Goal: Find specific page/section: Find specific page/section

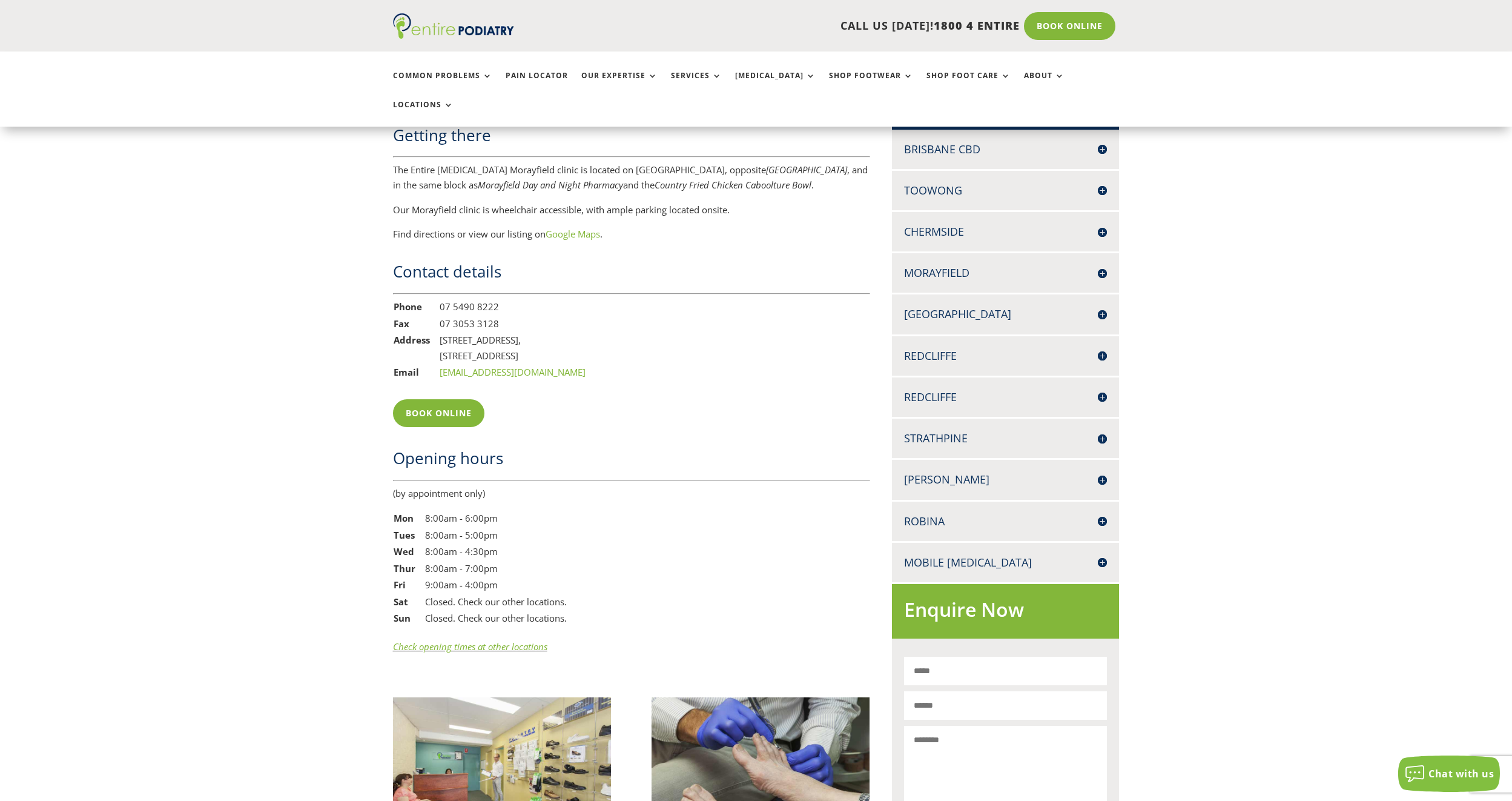
scroll to position [727, 0]
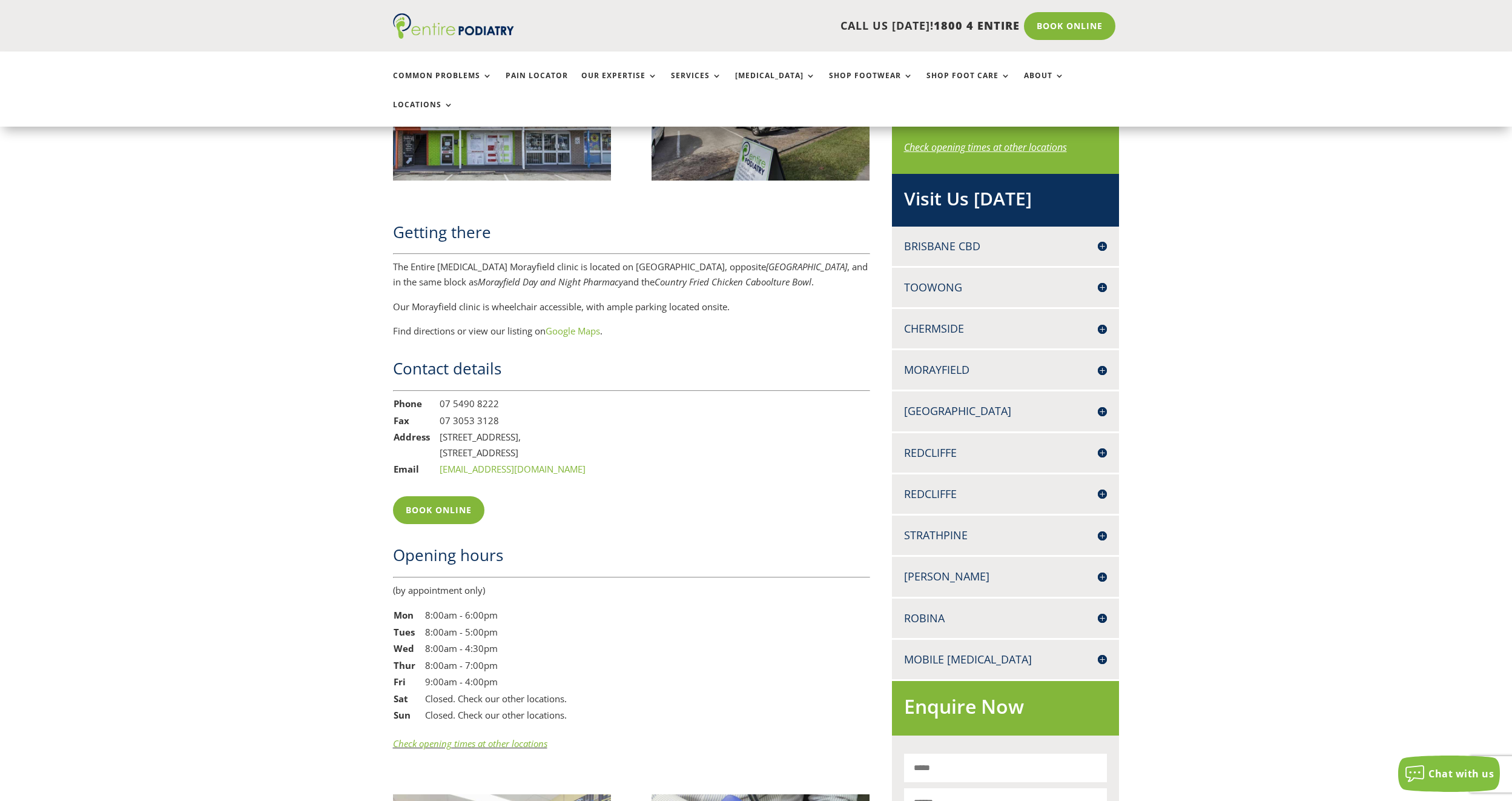
click at [1102, 362] on h4 "Morayfield" at bounding box center [1005, 369] width 203 height 15
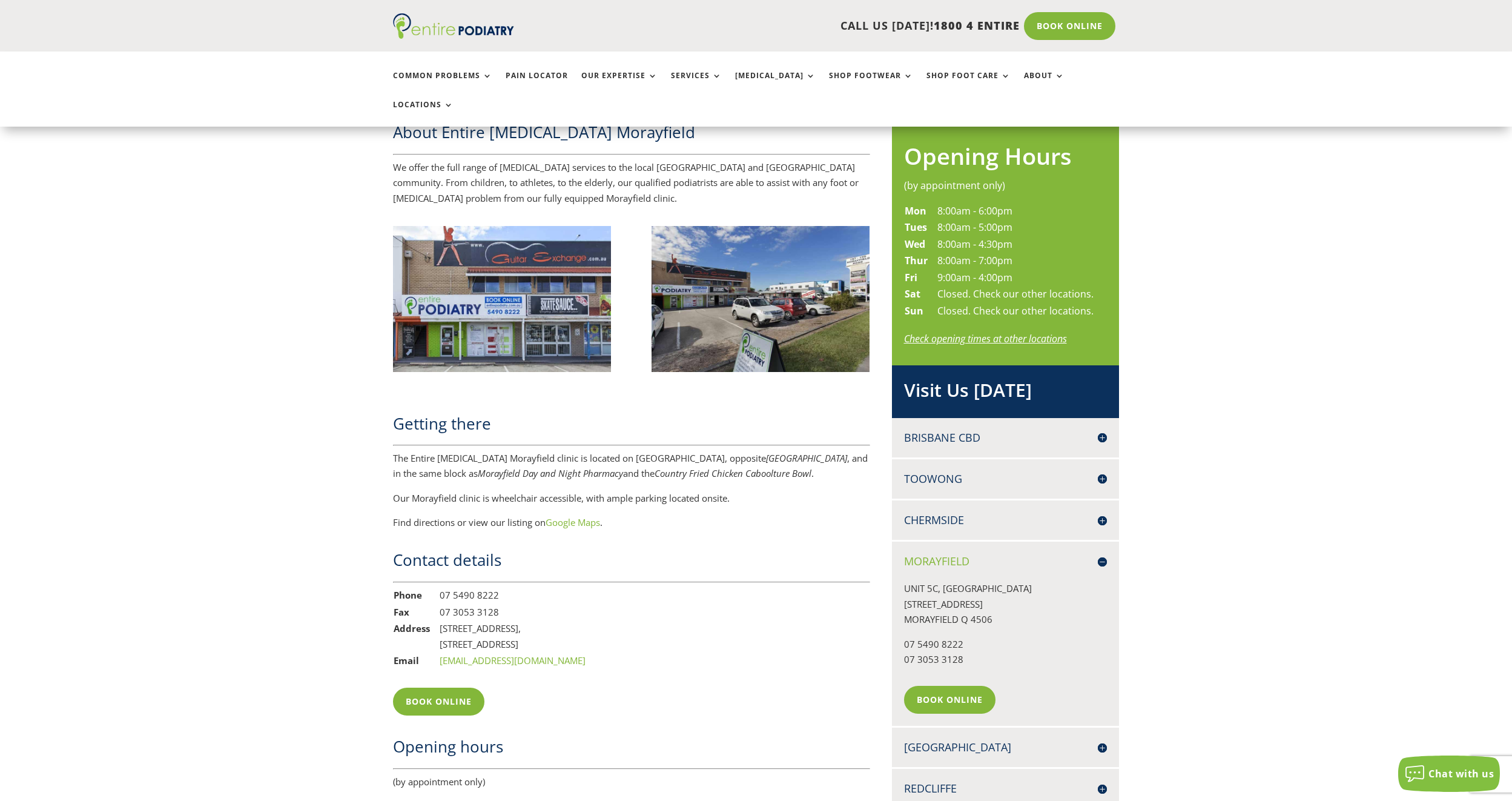
scroll to position [533, 0]
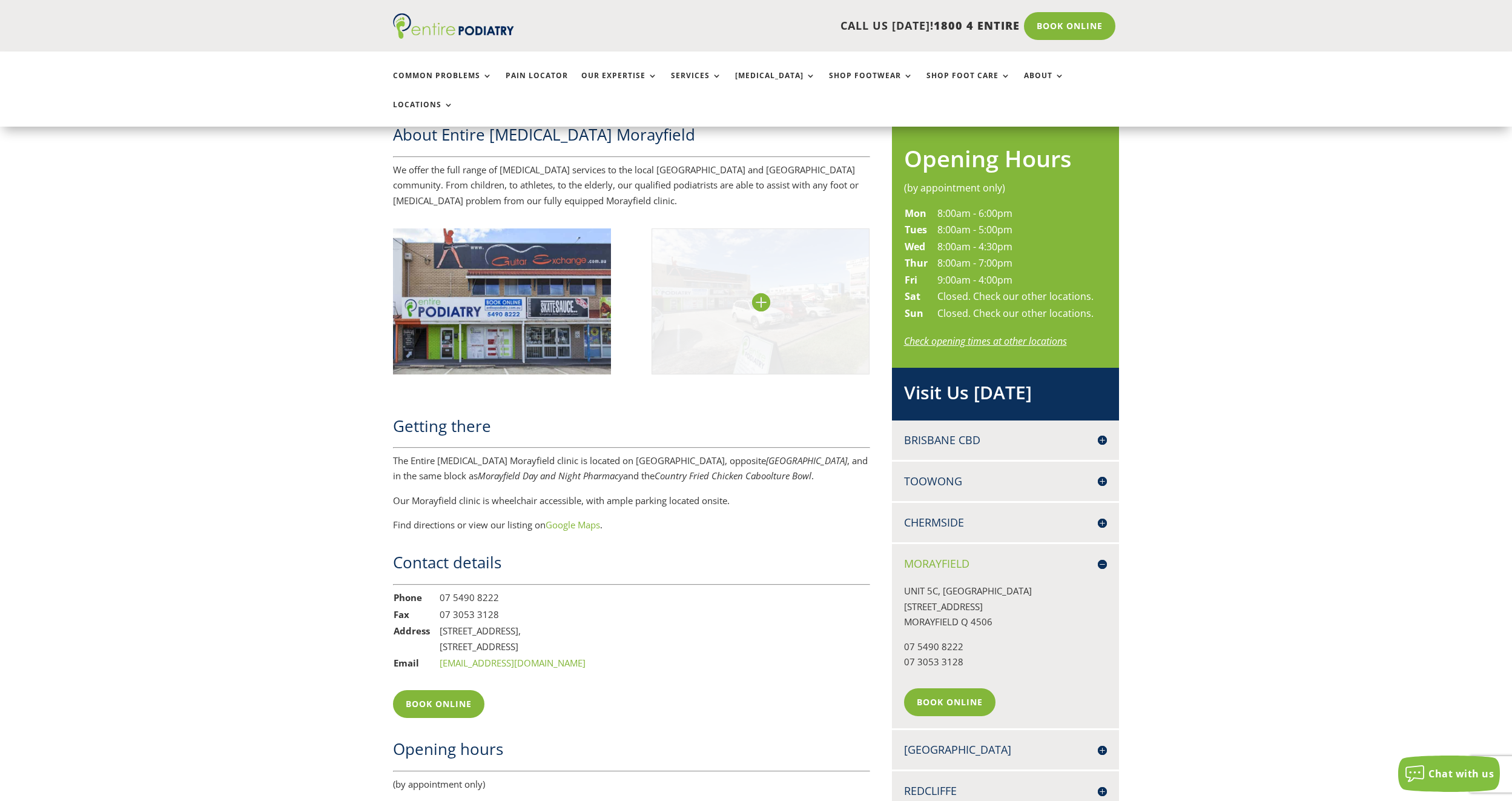
click at [766, 276] on img at bounding box center [760, 301] width 219 height 145
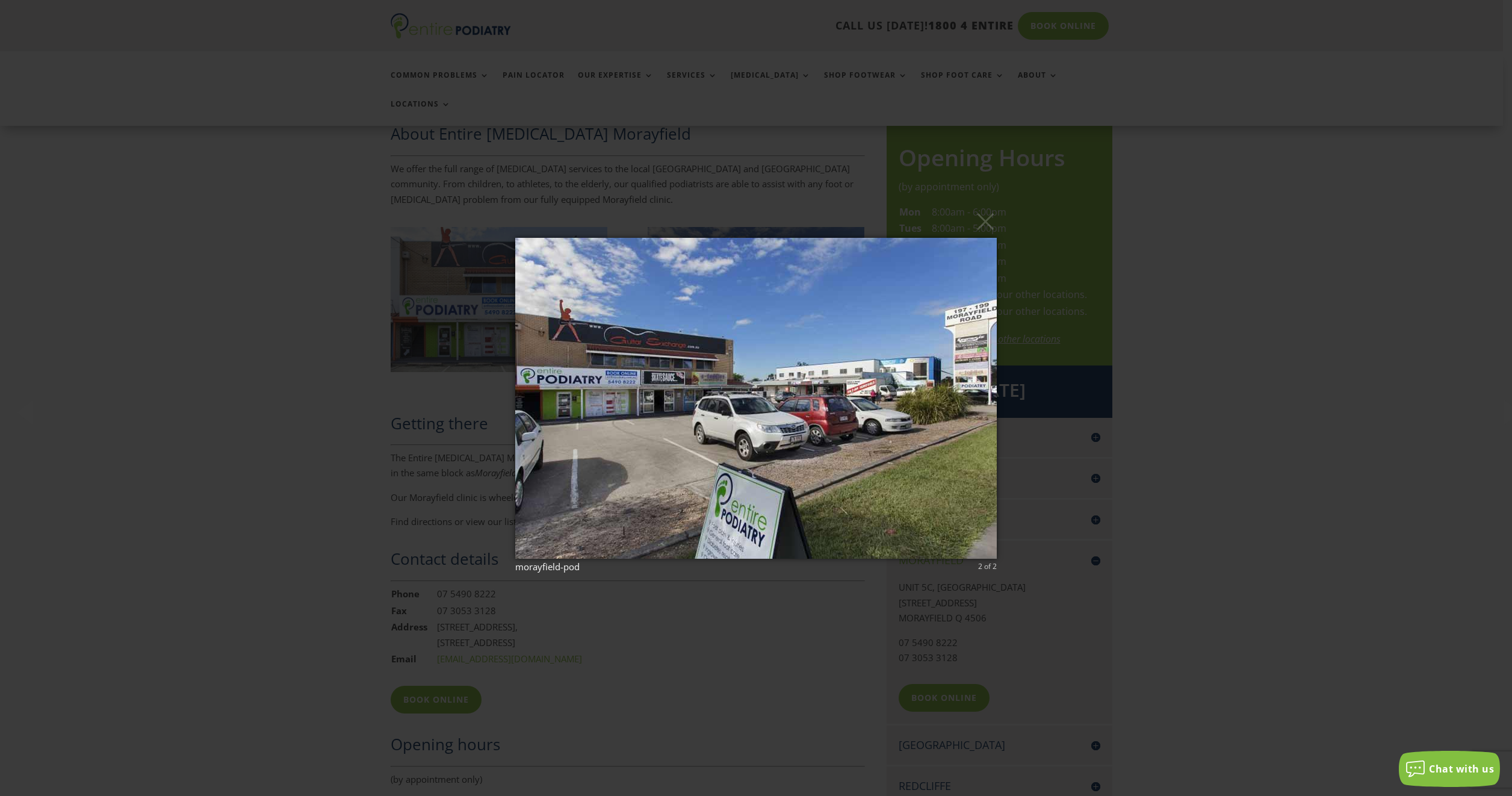
click at [1215, 259] on div "× morayfield-pod 2 of 2 Loading..." at bounding box center [756, 398] width 1512 height 796
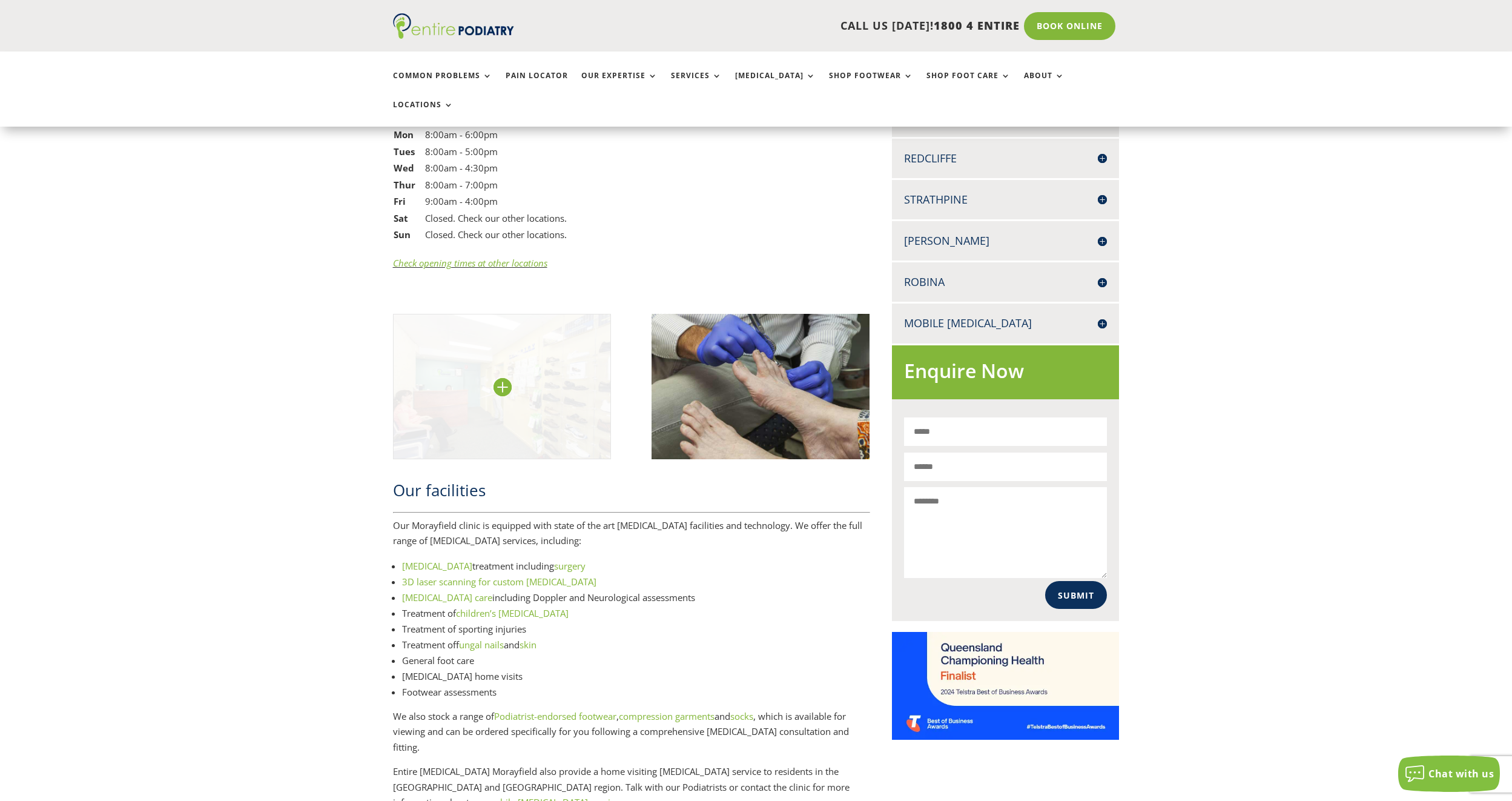
scroll to position [1211, 0]
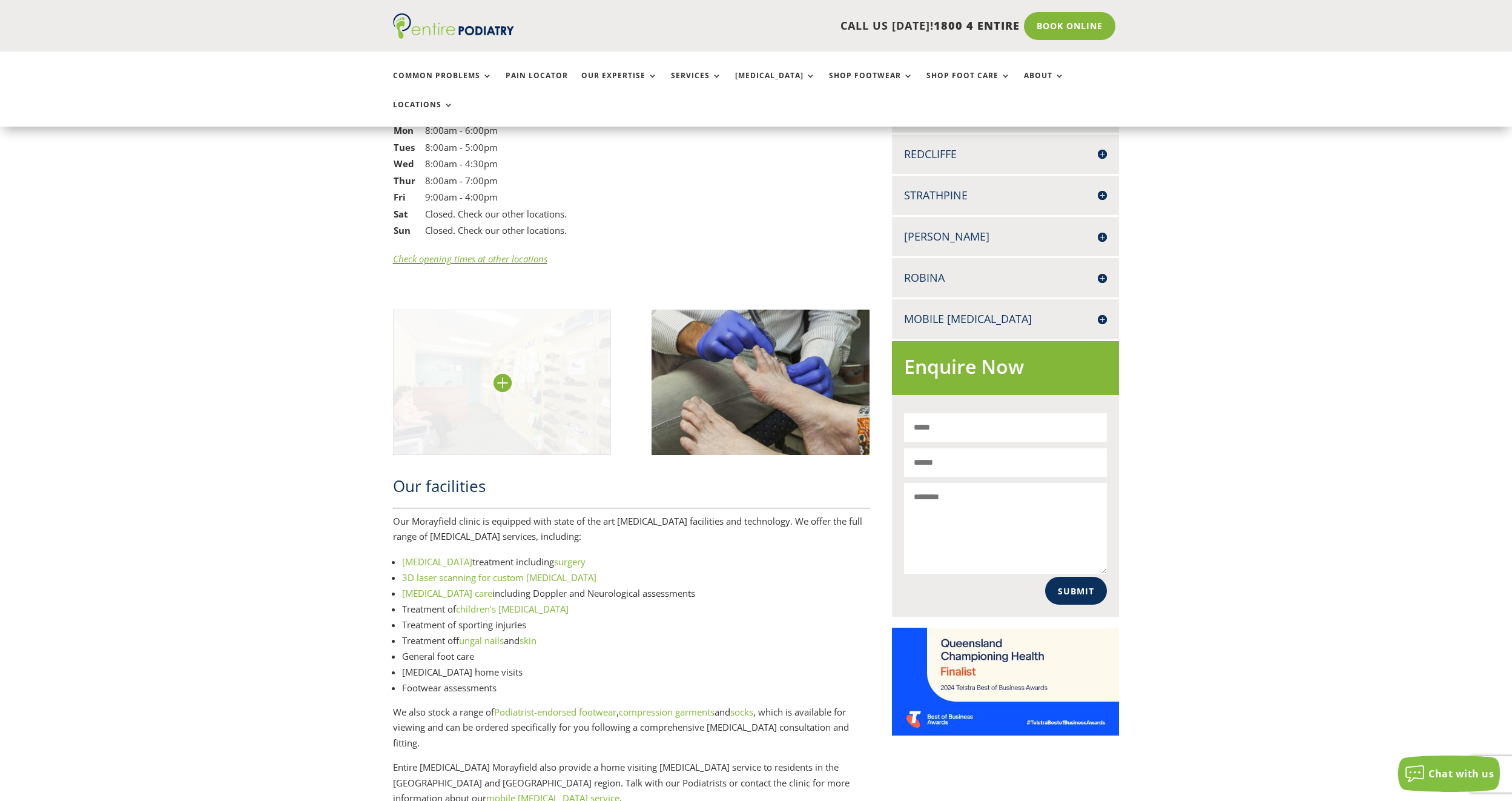
click at [499, 356] on img at bounding box center [502, 382] width 219 height 145
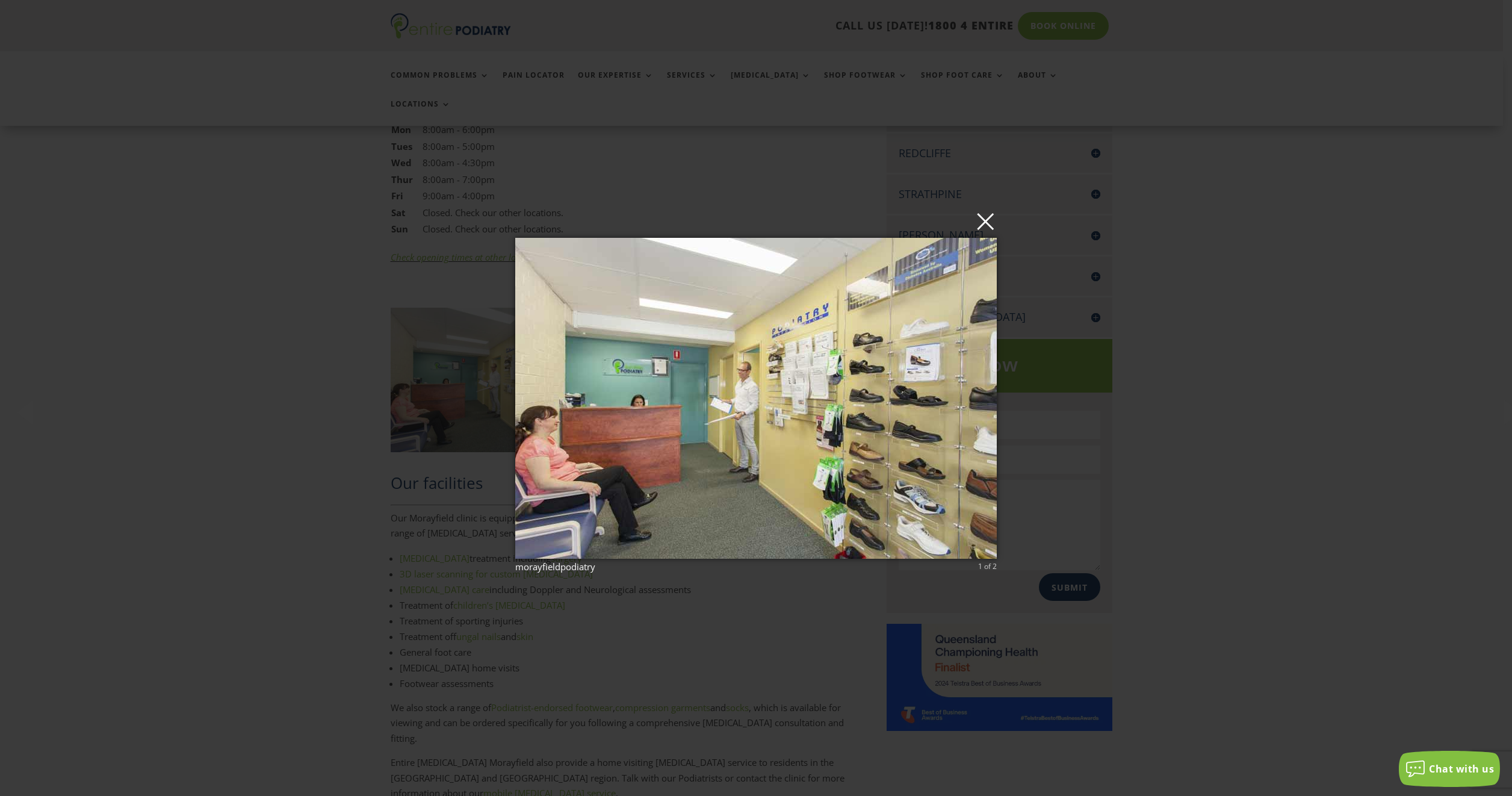
click at [985, 217] on button "×" at bounding box center [759, 221] width 481 height 26
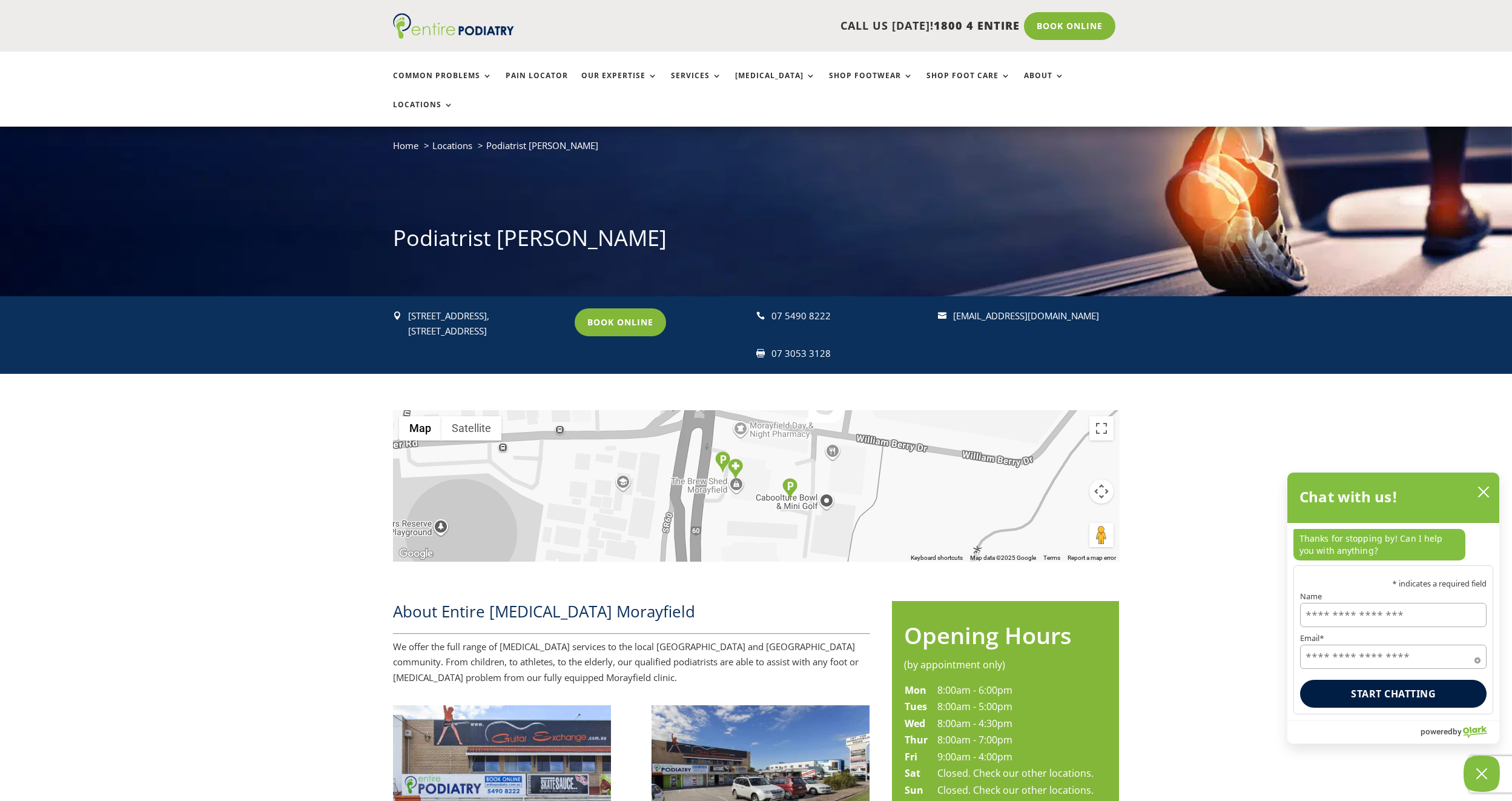
scroll to position [0, 0]
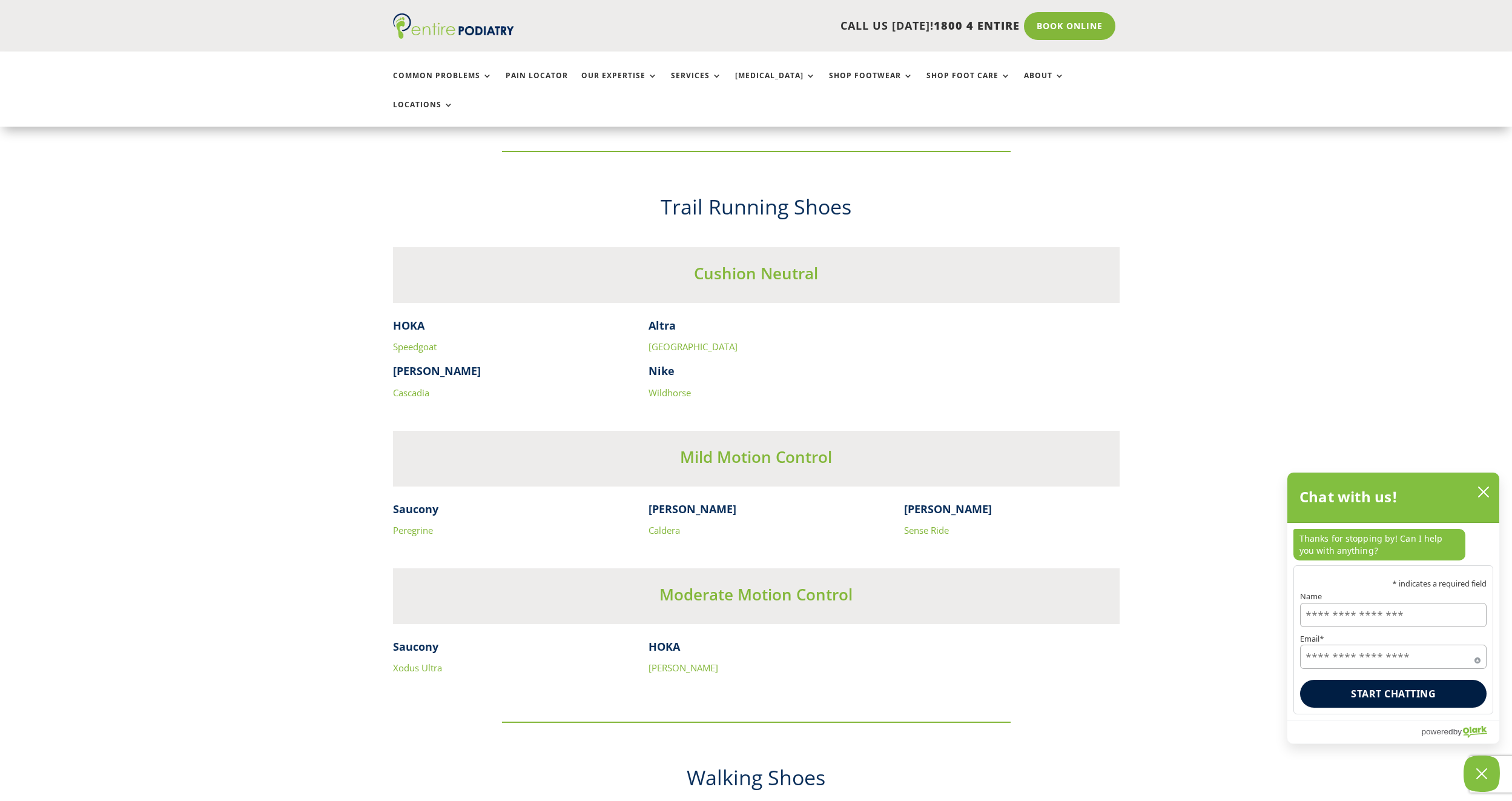
scroll to position [3053, 0]
